Goal: Information Seeking & Learning: Find specific fact

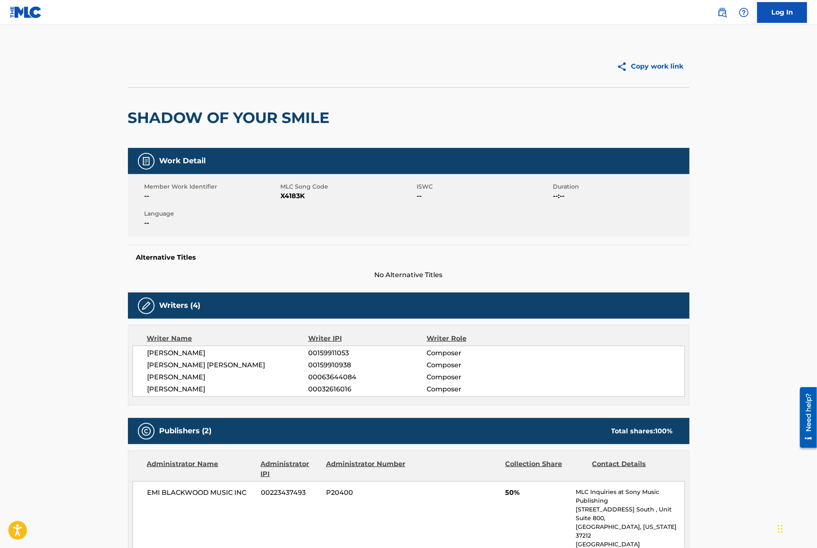
click at [25, 15] on img at bounding box center [26, 12] width 32 height 12
click at [722, 15] on img at bounding box center [722, 12] width 10 height 10
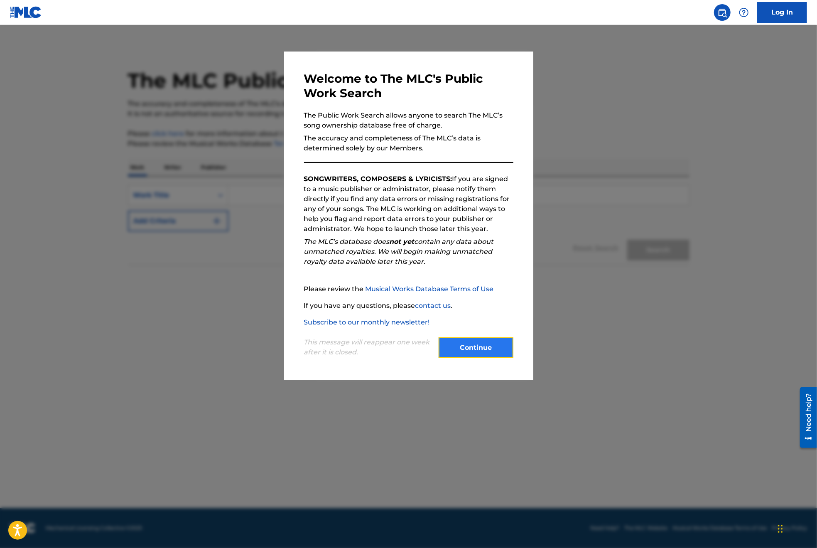
click at [482, 350] on button "Continue" at bounding box center [476, 347] width 75 height 21
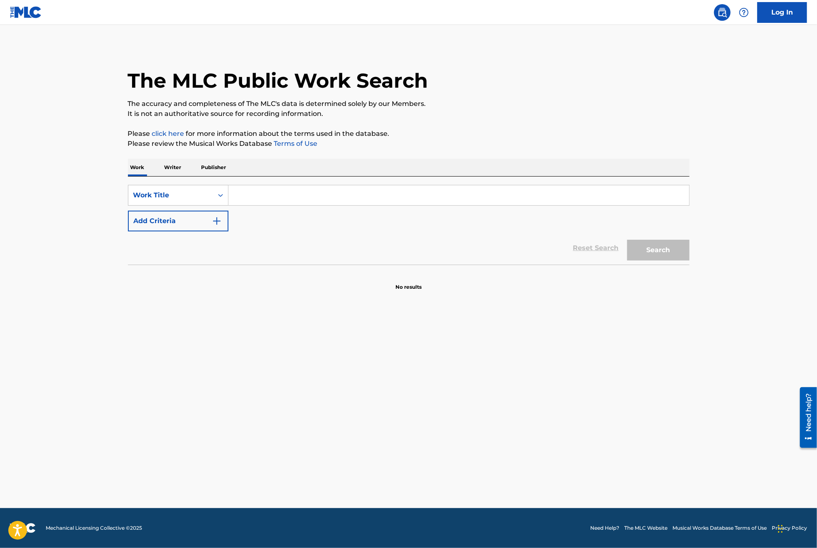
click at [274, 192] on input "Search Form" at bounding box center [458, 195] width 461 height 20
paste input "O Come, All Ye Faithful"
type input "O Come, All Ye Faithful"
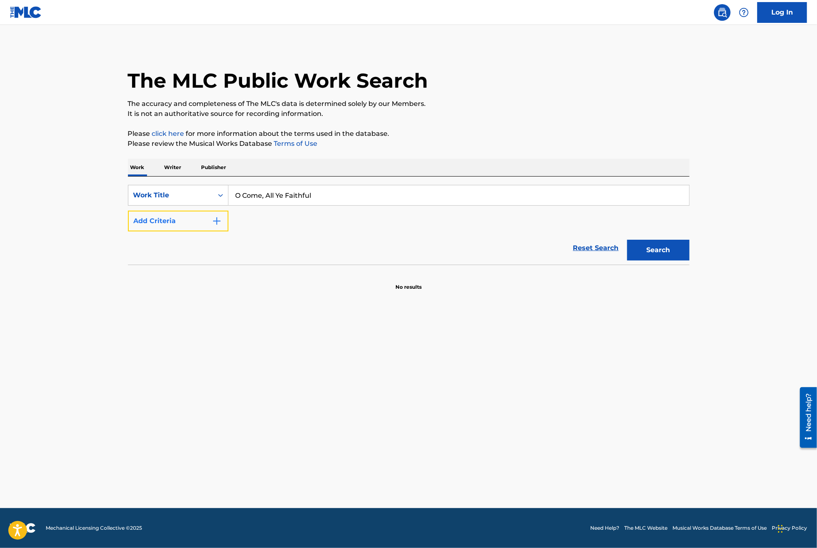
click at [219, 222] on img "Search Form" at bounding box center [217, 221] width 10 height 10
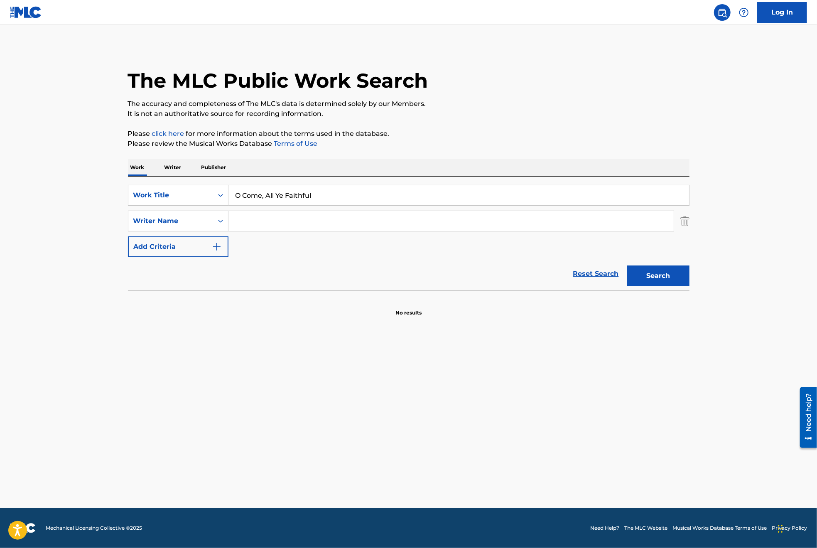
click at [268, 218] on input "Search Form" at bounding box center [450, 221] width 445 height 20
click at [260, 219] on input "Search Form" at bounding box center [450, 221] width 445 height 20
paste input "[PERSON_NAME]"
type input "[PERSON_NAME]"
click at [649, 273] on button "Search" at bounding box center [658, 275] width 62 height 21
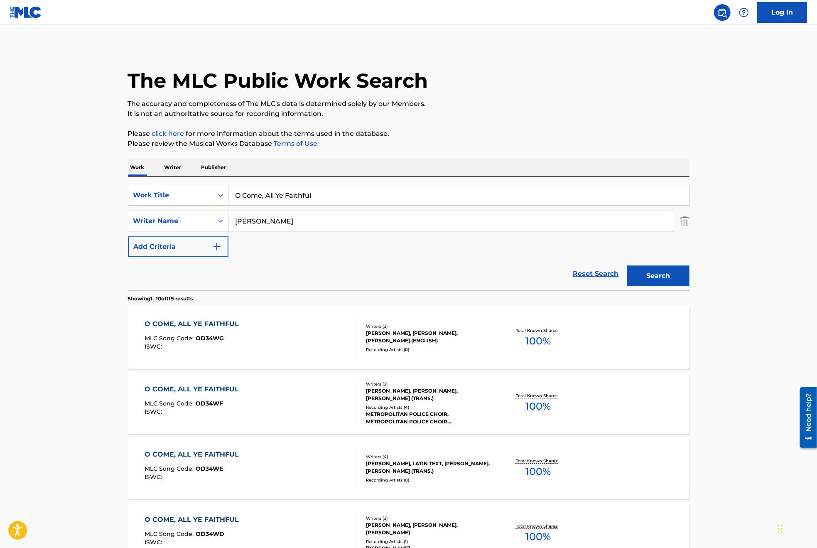
click at [709, 76] on main "The MLC Public Work Search The accuracy and completeness of The MLC's data is d…" at bounding box center [408, 514] width 817 height 978
click at [301, 252] on div "SearchWithCriteria62879f22-7b1f-496e-b071-f5eee516eff9 Work Title O Come, All Y…" at bounding box center [409, 221] width 562 height 72
click at [405, 336] on div "[PERSON_NAME], [PERSON_NAME], [PERSON_NAME] (ENGLISH)" at bounding box center [428, 336] width 125 height 15
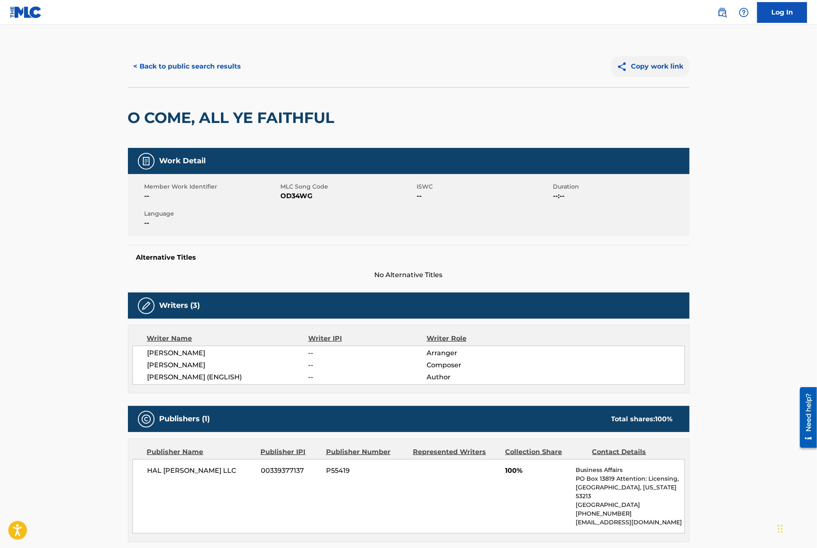
click at [663, 64] on button "Copy work link" at bounding box center [650, 66] width 79 height 21
click at [268, 375] on span "[PERSON_NAME] (ENGLISH)" at bounding box center [227, 377] width 161 height 10
drag, startPoint x: 148, startPoint y: 375, endPoint x: 221, endPoint y: 376, distance: 73.1
click at [221, 376] on span "[PERSON_NAME] (ENGLISH)" at bounding box center [227, 377] width 161 height 10
copy span "[PERSON_NAME]"
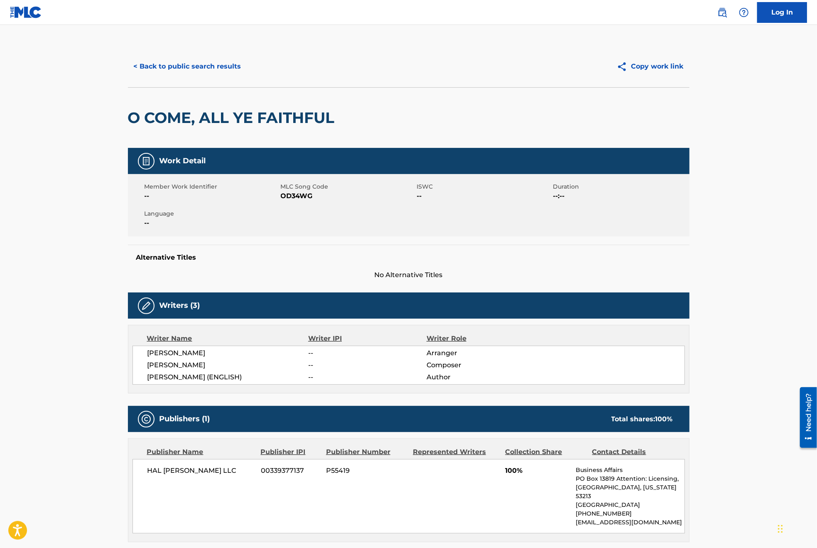
click at [417, 304] on div "Writers (3)" at bounding box center [409, 305] width 562 height 26
click at [422, 11] on nav "Log In" at bounding box center [408, 12] width 817 height 25
